Goal: Check status: Check status

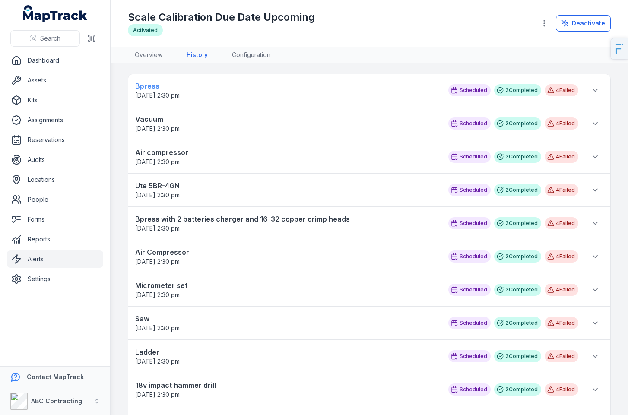
click at [297, 91] on span "25/08/2025 2:30 pm" at bounding box center [287, 95] width 304 height 9
click at [149, 116] on strong "Vacuum" at bounding box center [287, 119] width 304 height 10
